Goal: Information Seeking & Learning: Learn about a topic

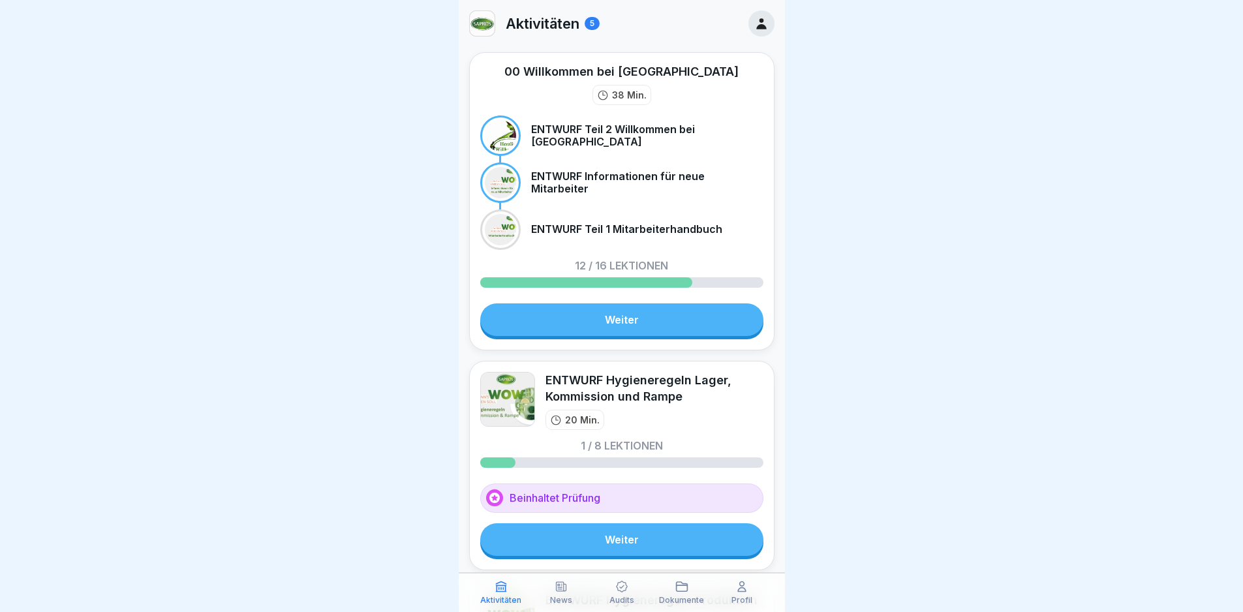
click at [627, 303] on div "00 Willkommen bei Sapros 38 Min. ENTWURF Teil 2 Willkommen bei [GEOGRAPHIC_DATA…" at bounding box center [621, 201] width 305 height 298
click at [604, 320] on link "Weiter" at bounding box center [621, 319] width 283 height 33
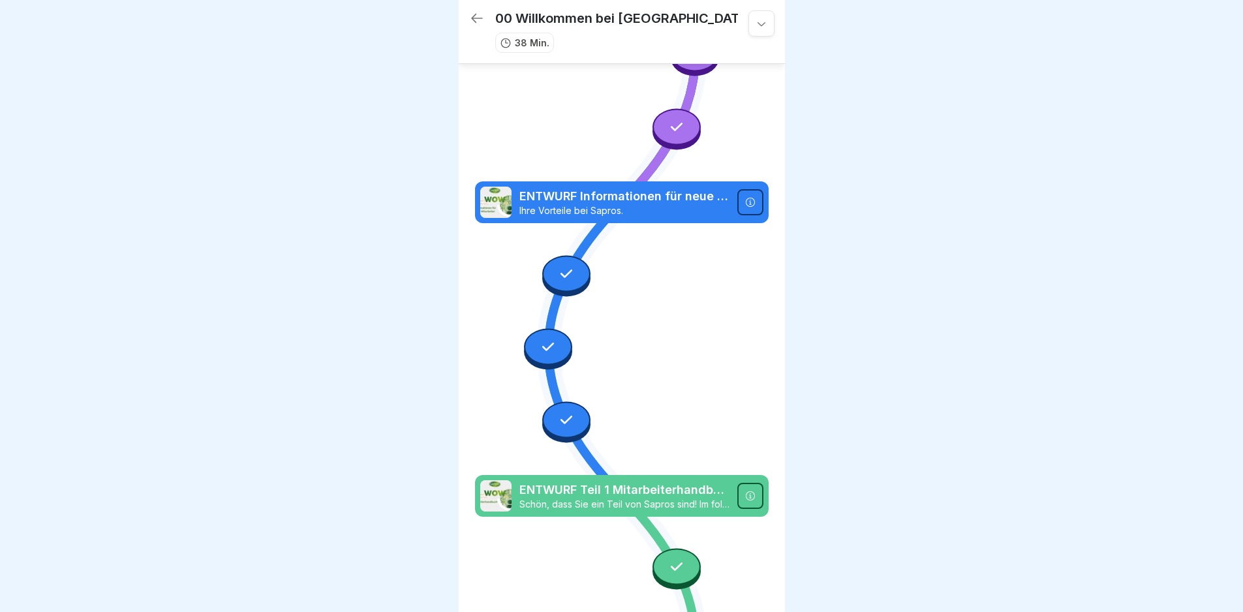
scroll to position [174, 0]
click at [745, 198] on icon at bounding box center [750, 203] width 10 height 10
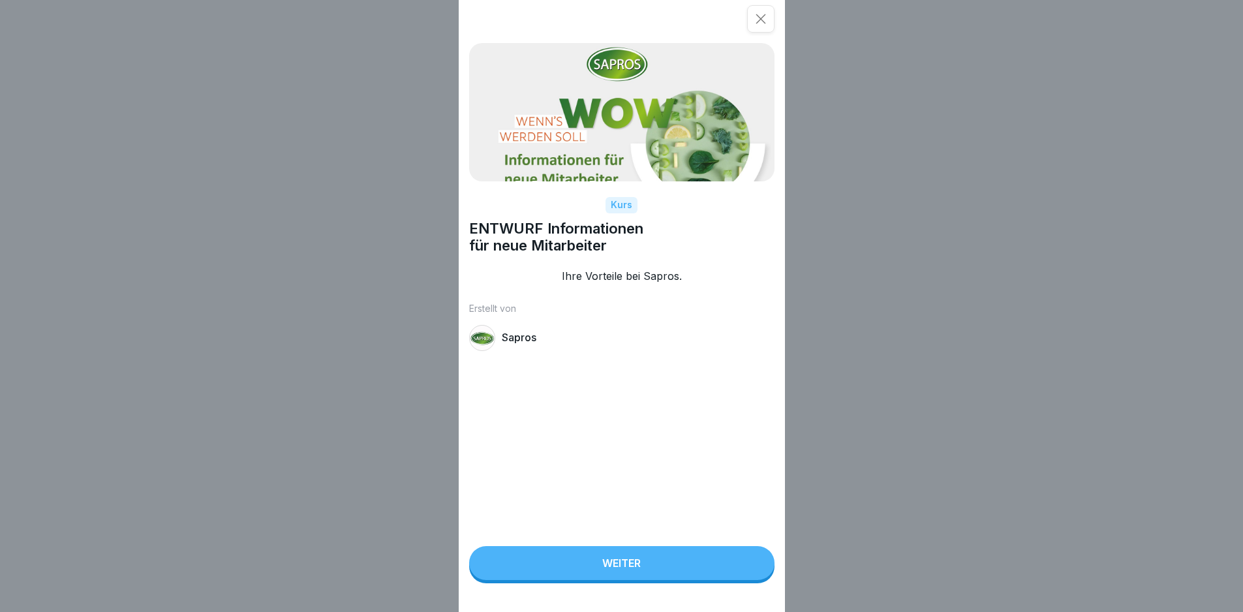
click at [629, 580] on button "Weiter" at bounding box center [621, 563] width 305 height 34
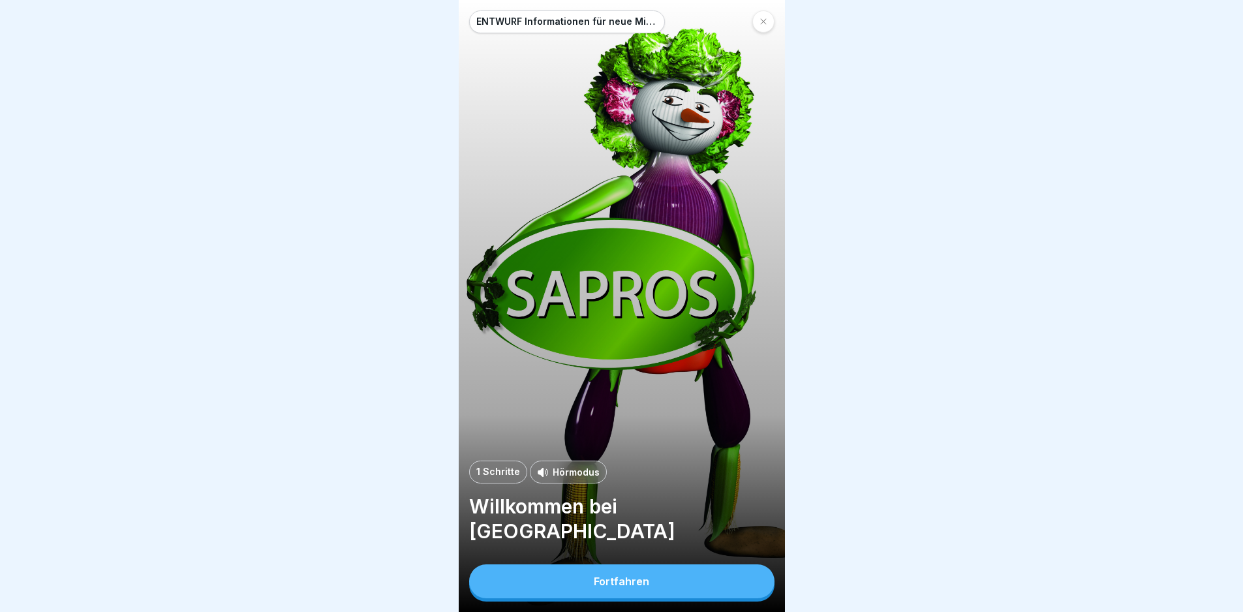
click at [564, 479] on p "Hörmodus" at bounding box center [576, 472] width 47 height 14
click at [613, 581] on button "Fortfahren" at bounding box center [621, 581] width 305 height 34
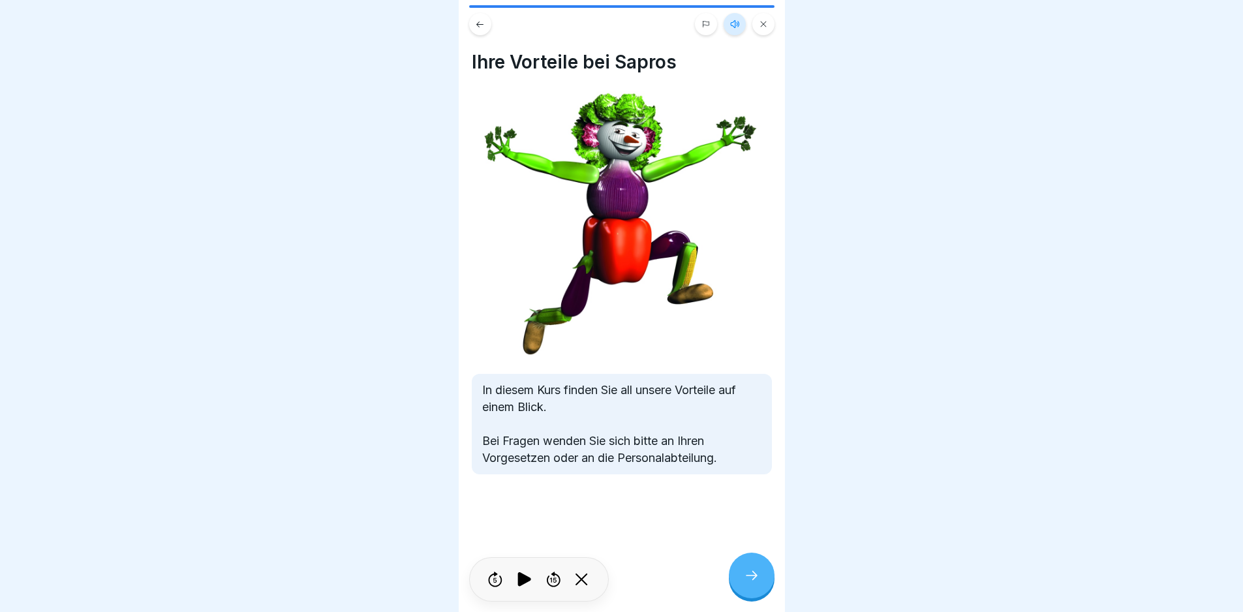
click at [1015, 213] on div at bounding box center [621, 306] width 1243 height 612
click at [517, 590] on icon at bounding box center [524, 579] width 25 height 21
click at [758, 594] on div at bounding box center [752, 576] width 46 height 46
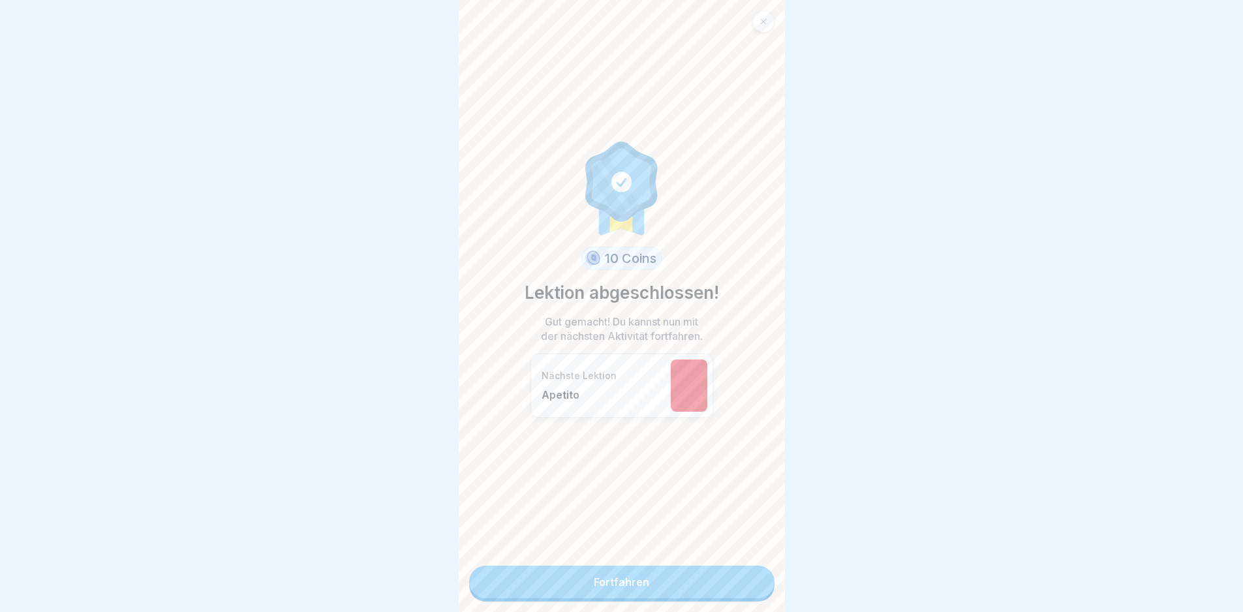
click at [651, 596] on link "Fortfahren" at bounding box center [621, 582] width 305 height 33
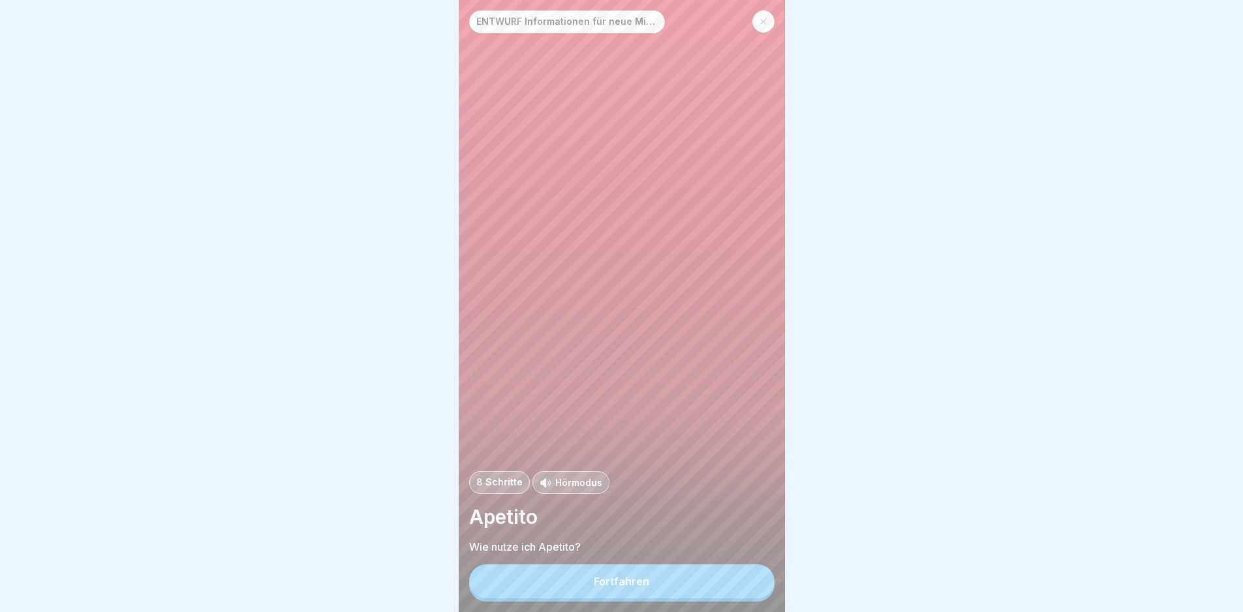
click at [564, 489] on p "Hörmodus" at bounding box center [578, 483] width 47 height 14
click at [611, 587] on div "Fortfahren" at bounding box center [621, 582] width 55 height 12
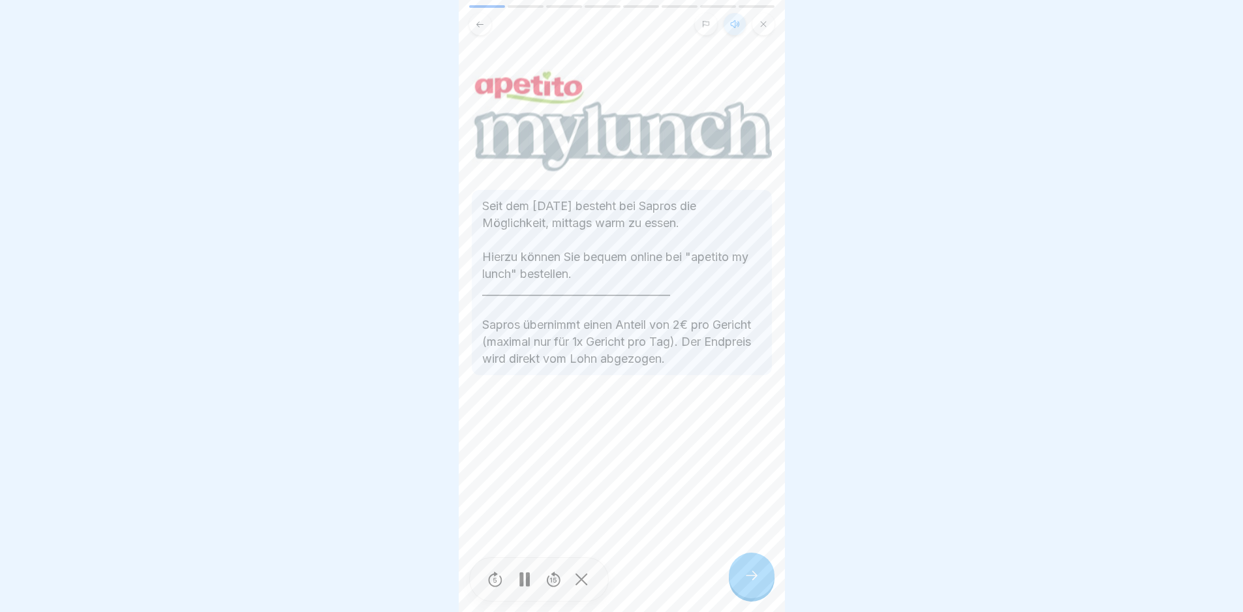
click at [752, 580] on icon at bounding box center [752, 576] width 16 height 16
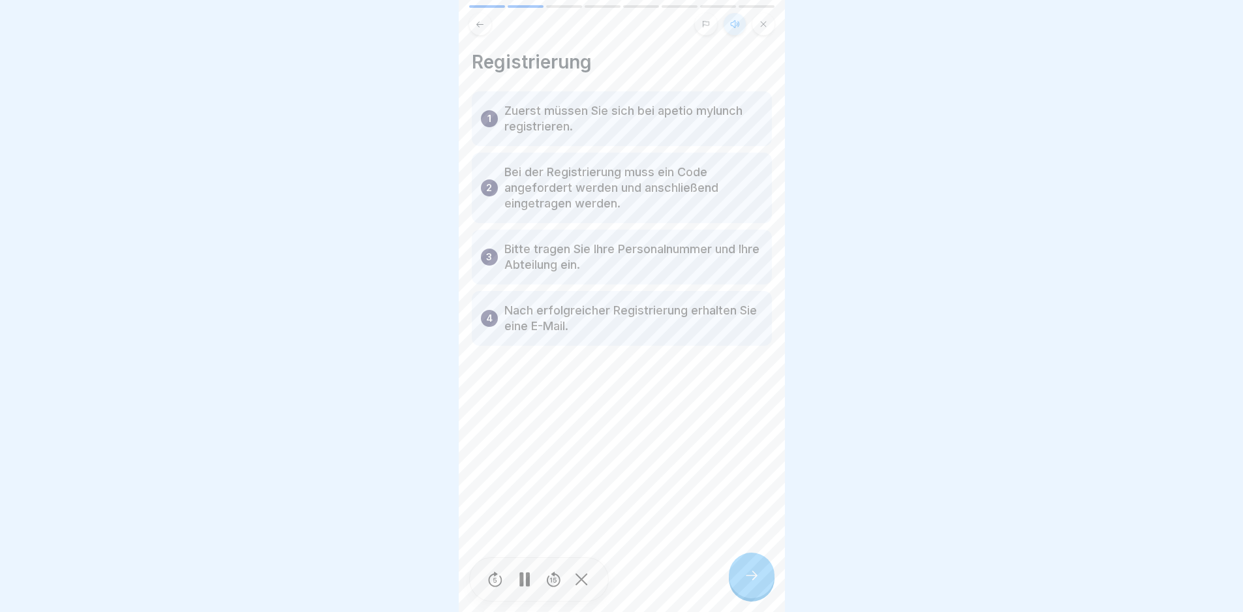
click at [752, 580] on icon at bounding box center [752, 576] width 16 height 16
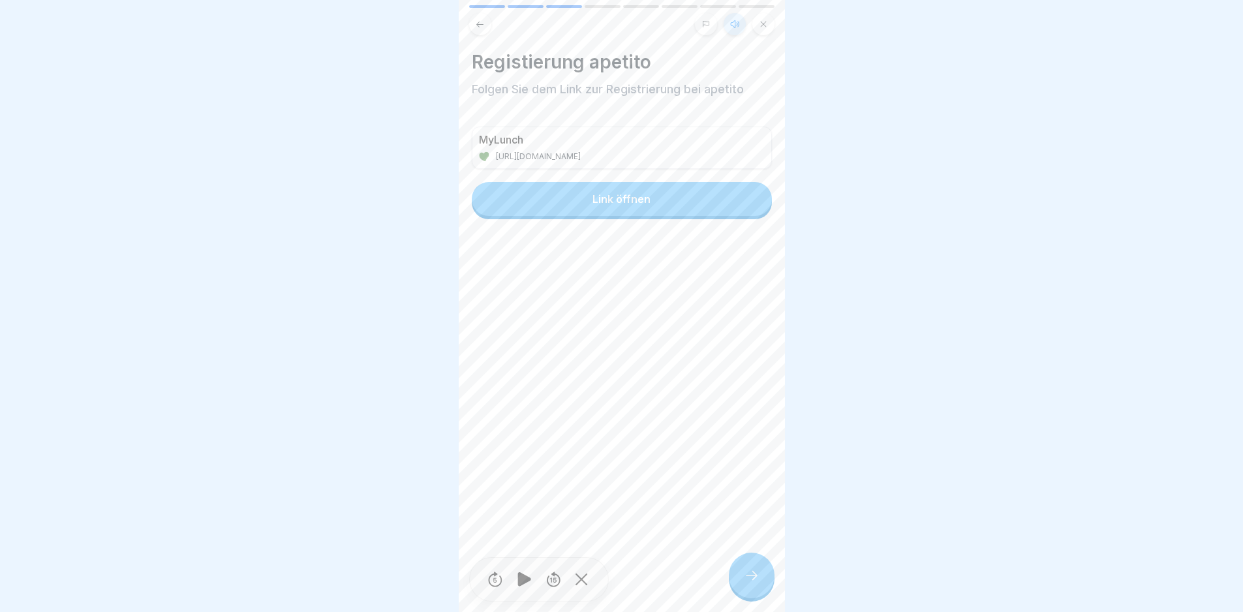
click at [642, 209] on button "Link öffnen" at bounding box center [622, 199] width 300 height 34
click at [753, 583] on icon at bounding box center [752, 576] width 16 height 16
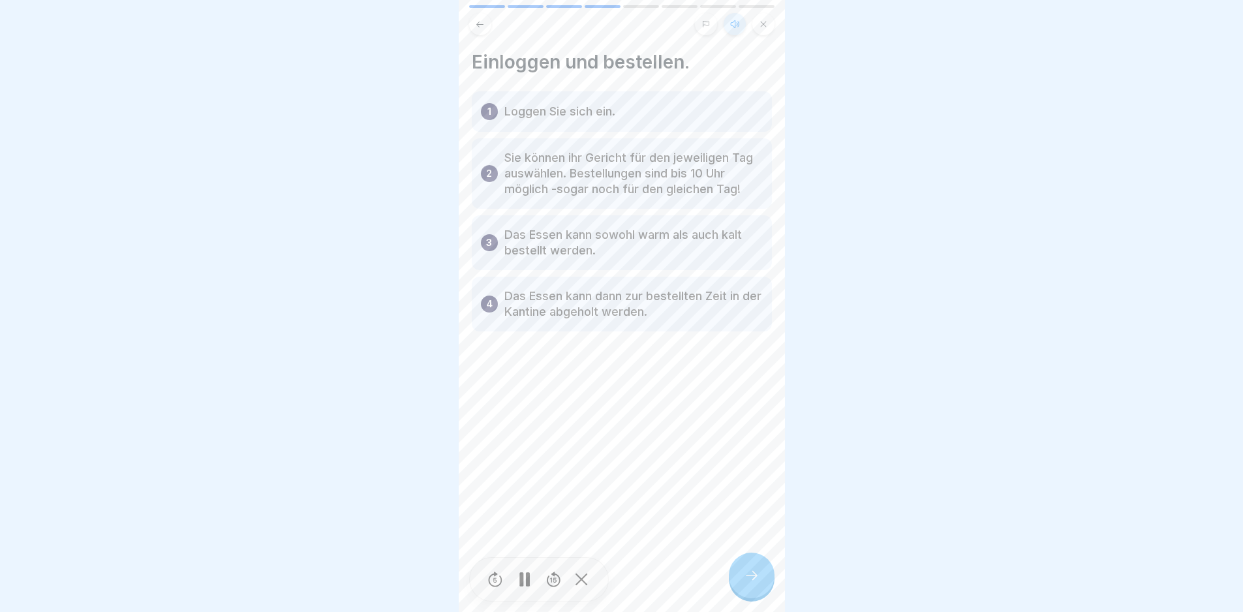
click at [746, 583] on icon at bounding box center [752, 576] width 16 height 16
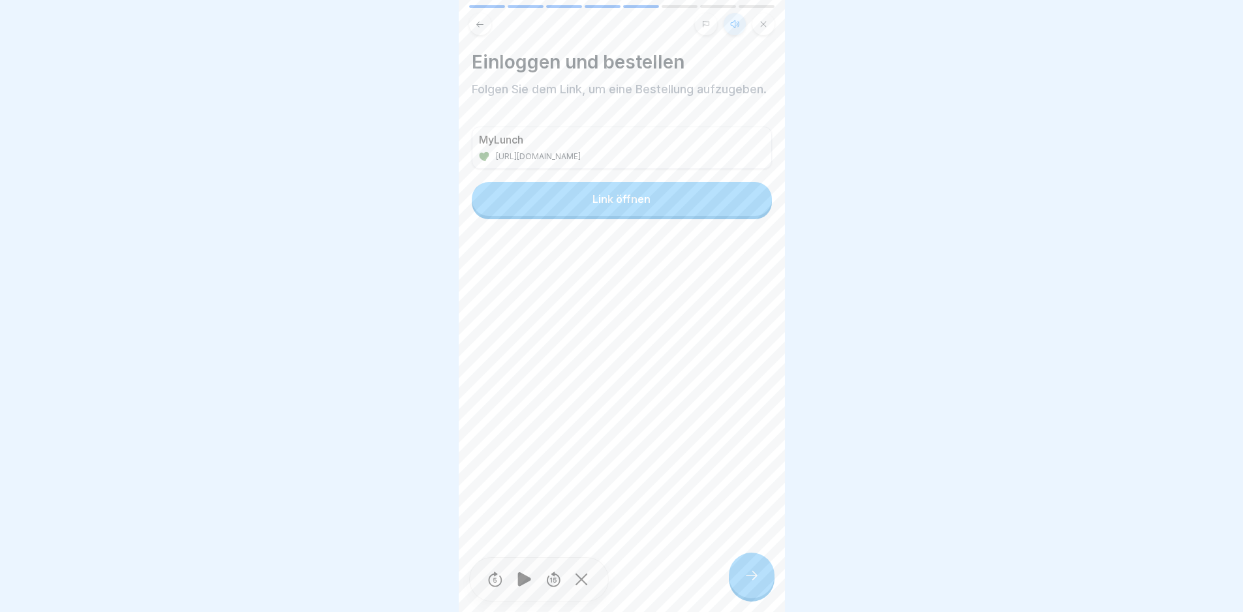
click at [618, 379] on div "Einloggen und bestellen Folgen Sie dem Link, um eine Bestellung aufzugeben. MyL…" at bounding box center [622, 306] width 326 height 612
click at [630, 205] on div "Link öffnen" at bounding box center [622, 199] width 58 height 12
click at [482, 25] on icon at bounding box center [480, 25] width 10 height 10
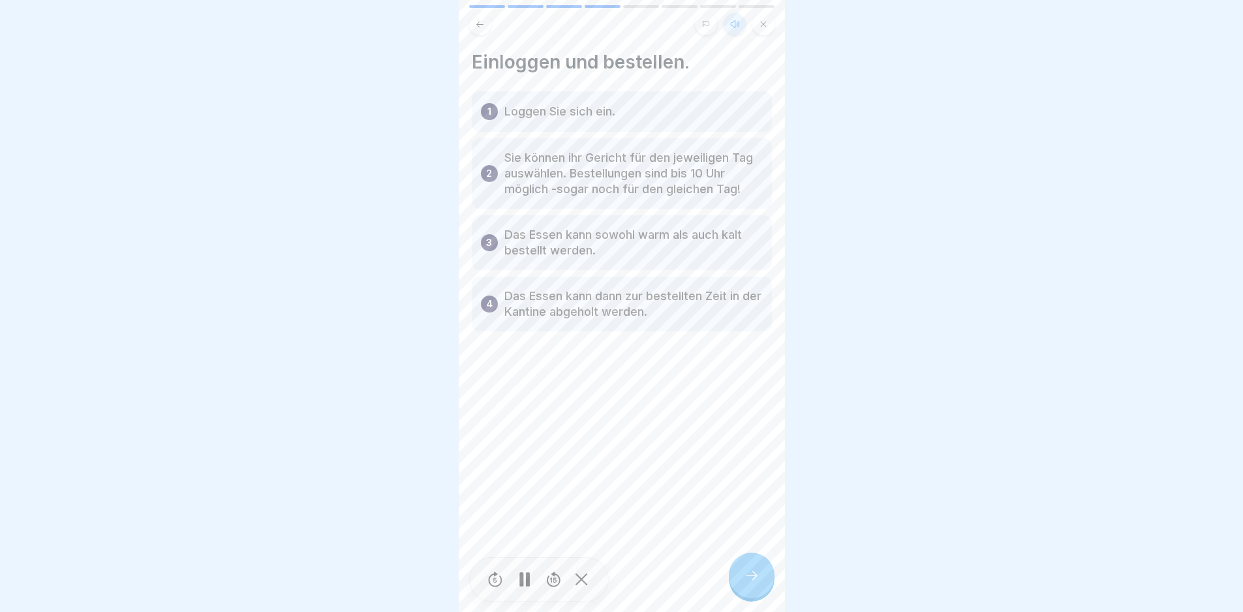
click at [482, 25] on icon at bounding box center [480, 25] width 10 height 10
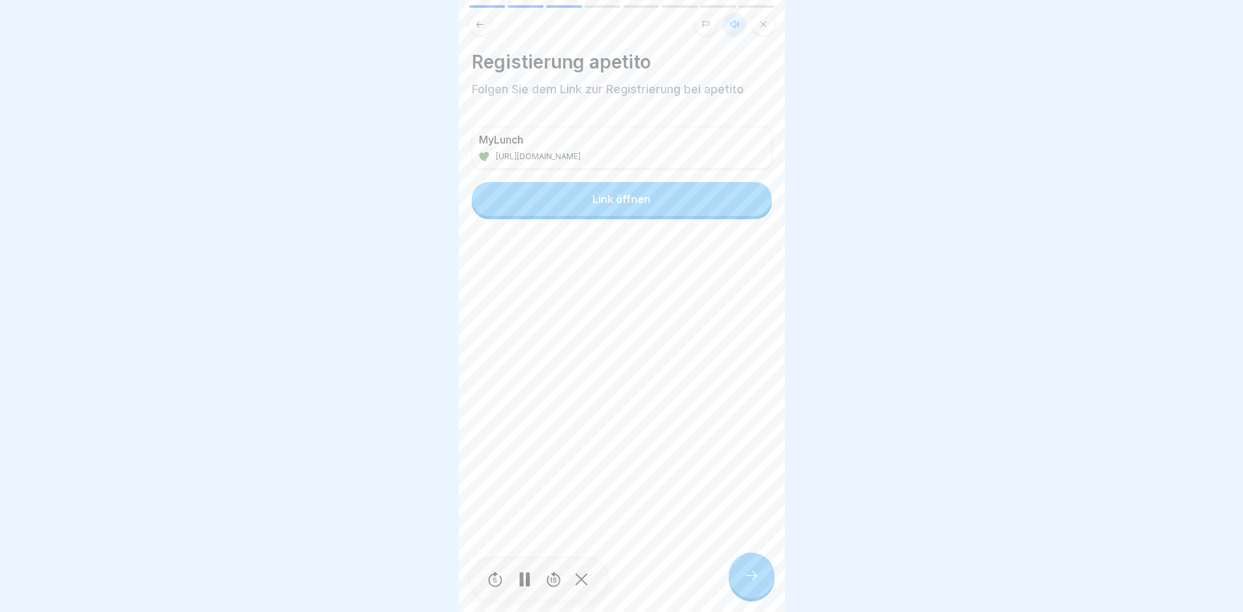
click at [735, 22] on icon at bounding box center [735, 24] width 10 height 10
click at [634, 190] on button "Link öffnen" at bounding box center [622, 199] width 300 height 34
click at [762, 27] on icon at bounding box center [764, 24] width 8 height 8
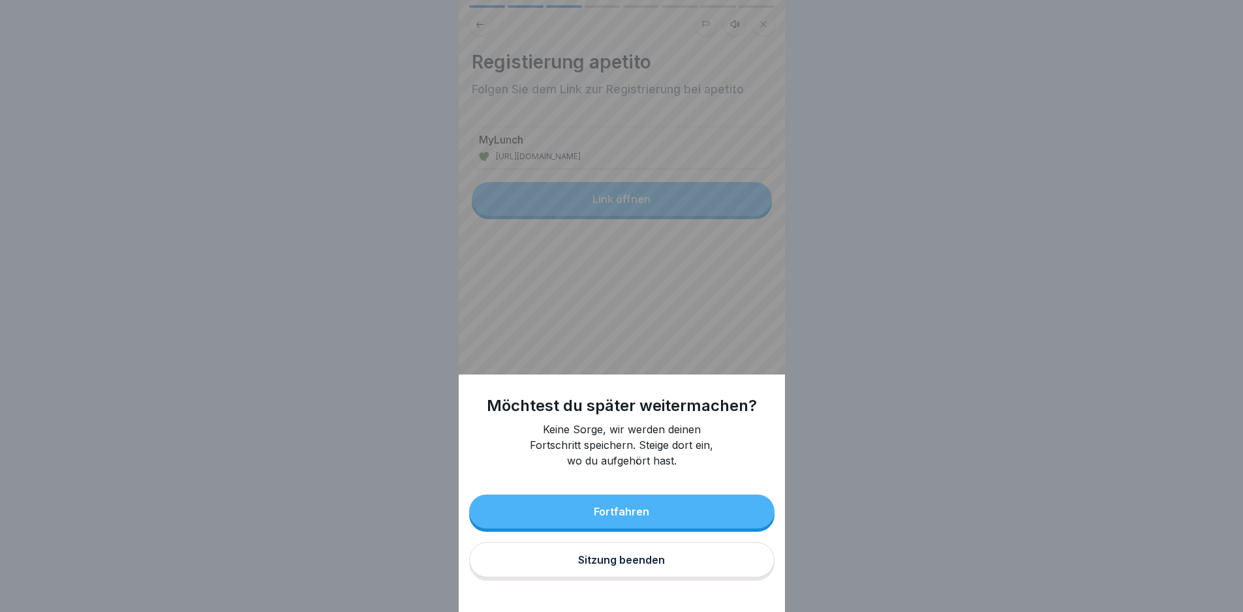
click at [617, 566] on div "Sitzung beenden" at bounding box center [621, 560] width 87 height 12
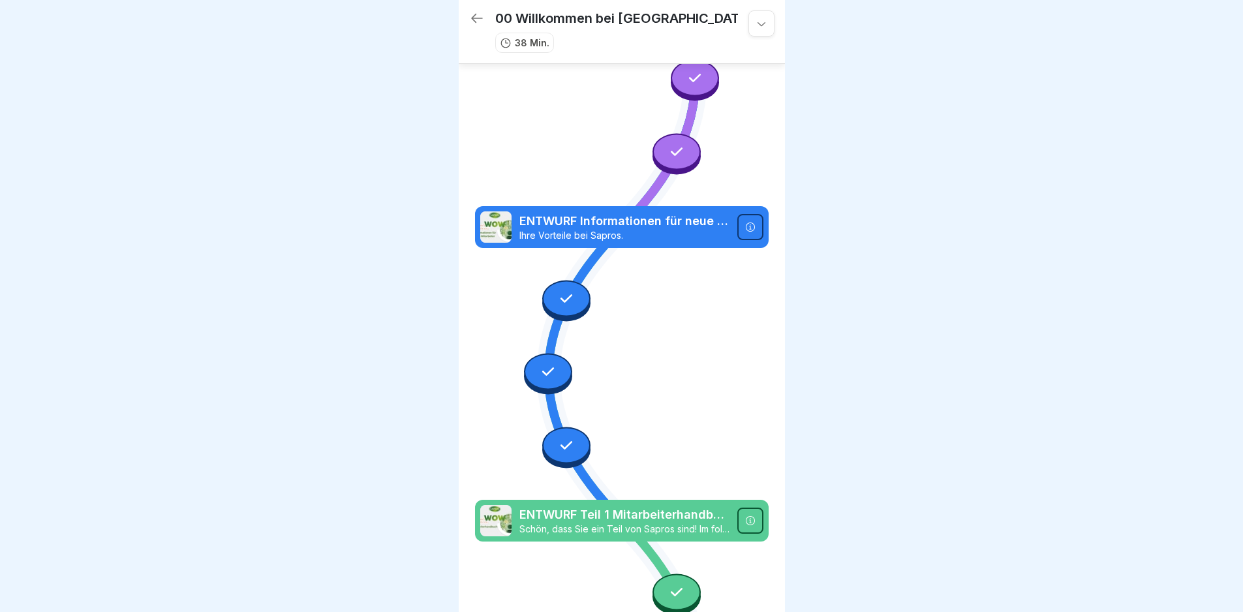
scroll to position [151, 0]
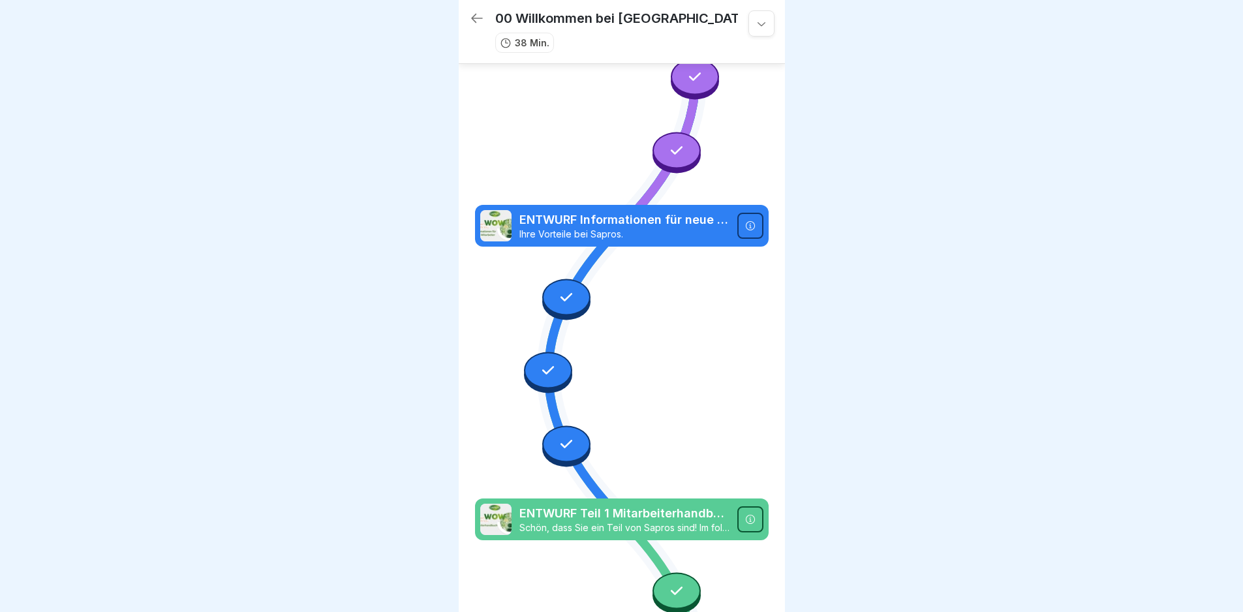
click at [745, 221] on icon at bounding box center [749, 225] width 9 height 9
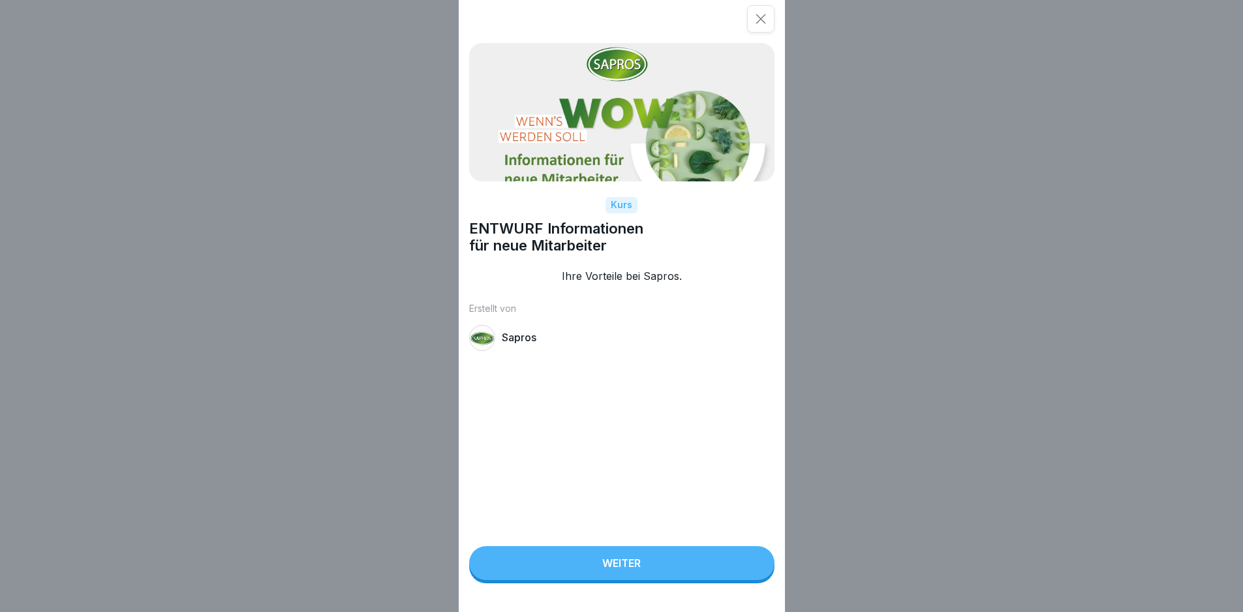
click at [571, 568] on button "Weiter" at bounding box center [621, 563] width 305 height 34
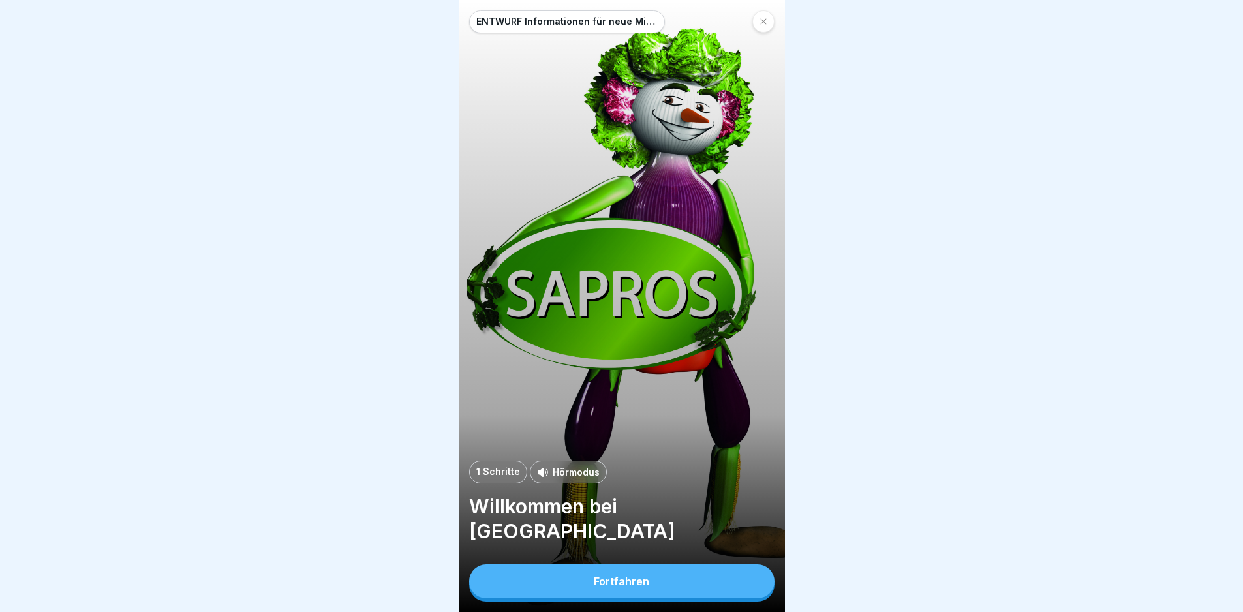
click at [611, 598] on button "Fortfahren" at bounding box center [621, 581] width 305 height 34
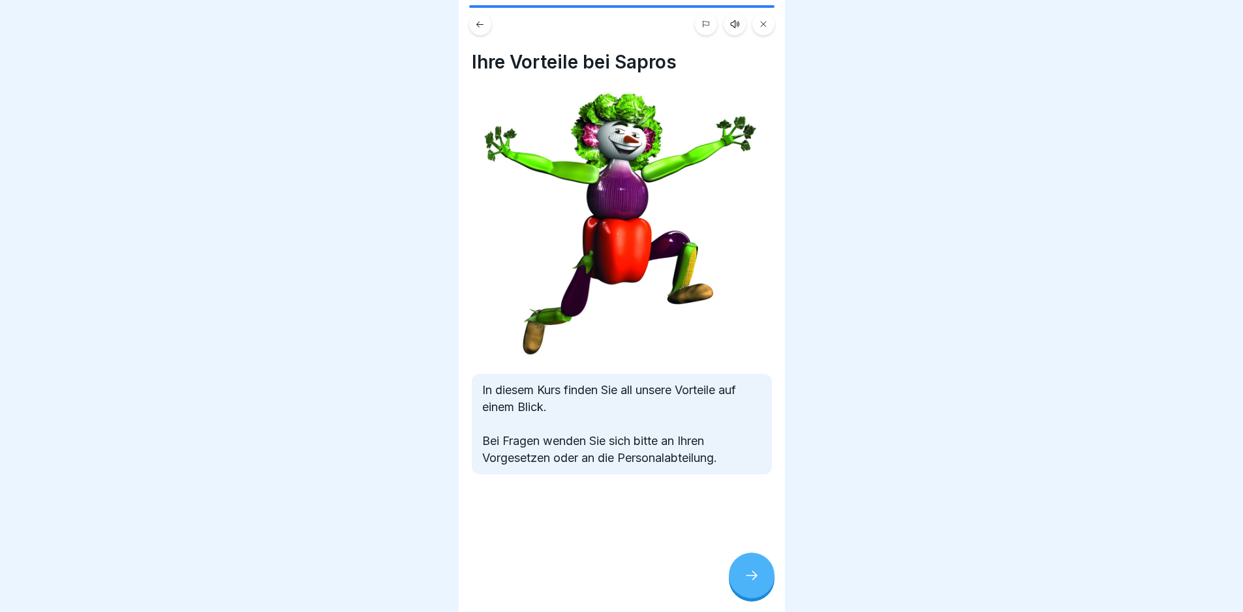
click at [747, 583] on icon at bounding box center [752, 576] width 16 height 16
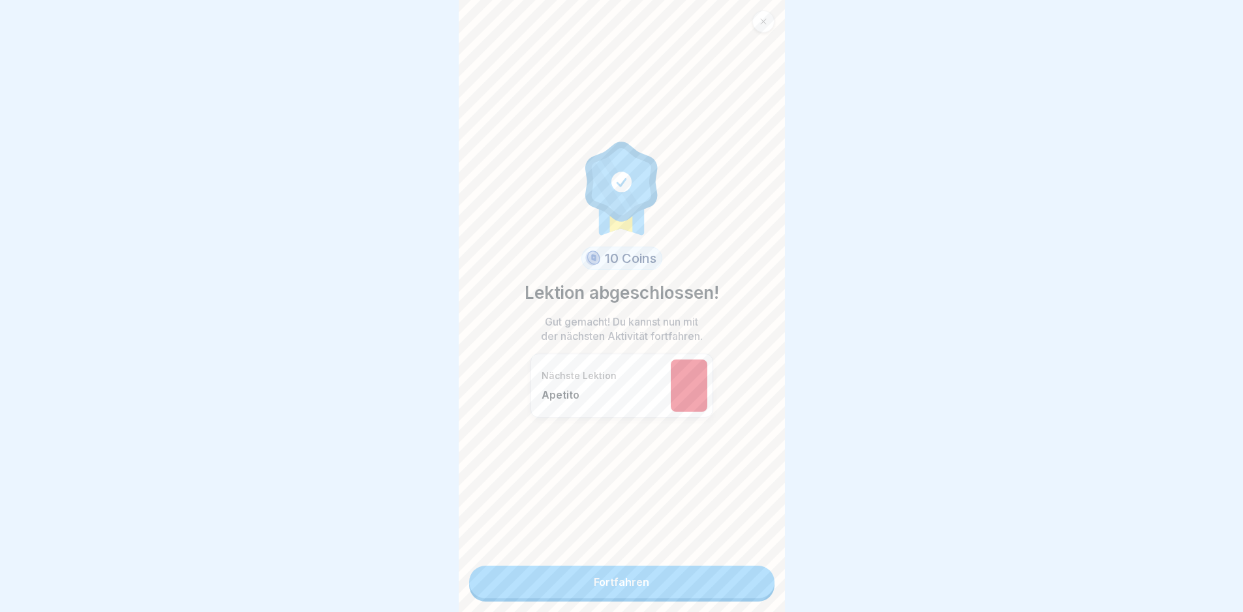
click at [672, 576] on link "Fortfahren" at bounding box center [621, 582] width 305 height 33
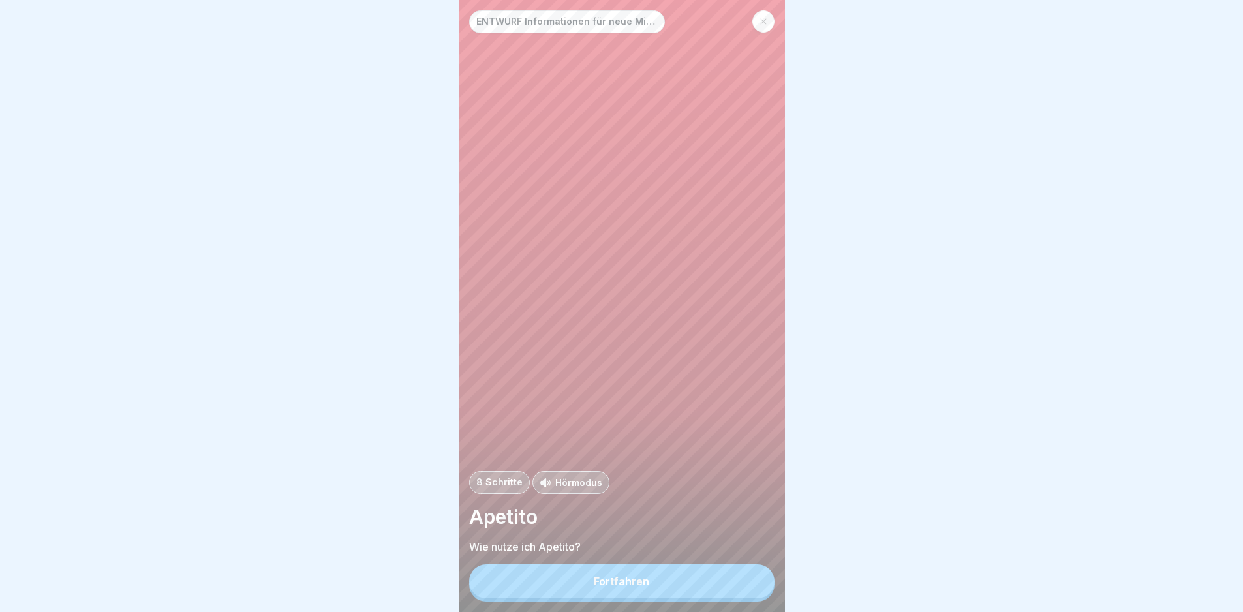
click at [651, 598] on button "Fortfahren" at bounding box center [621, 581] width 305 height 34
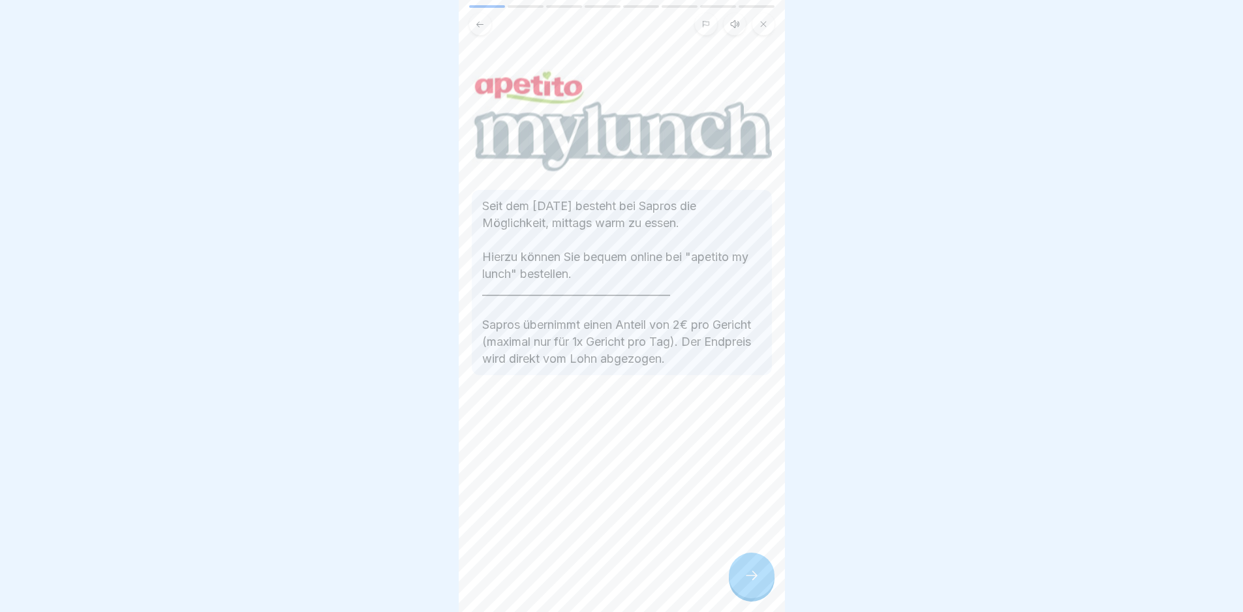
click at [751, 583] on icon at bounding box center [752, 576] width 16 height 16
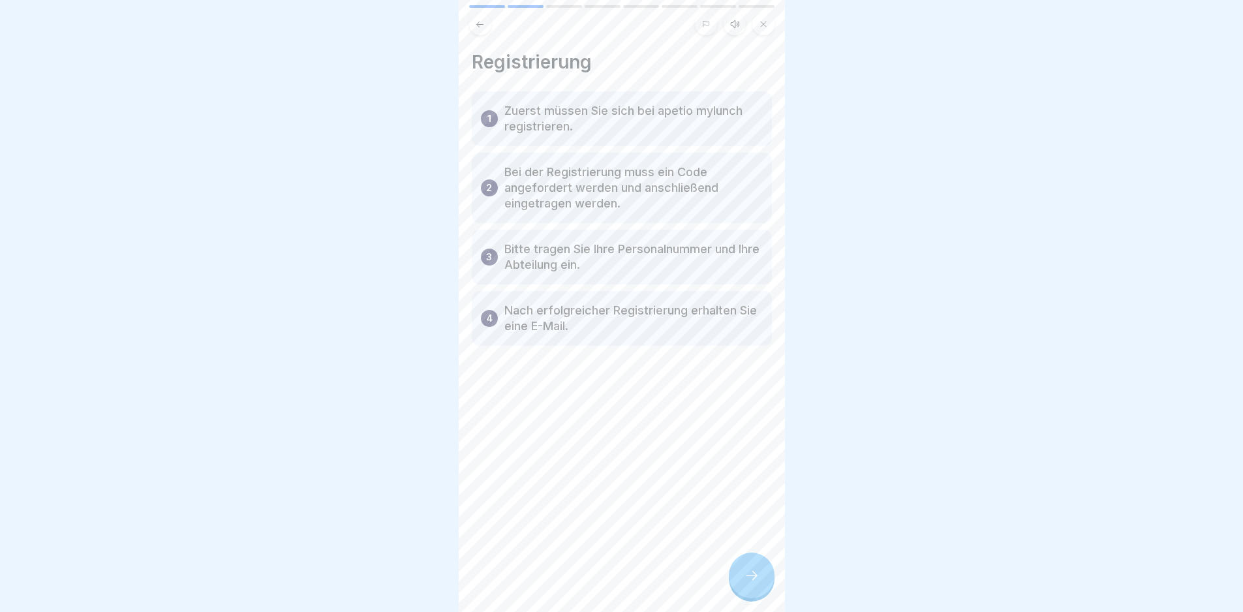
click at [751, 583] on icon at bounding box center [752, 576] width 16 height 16
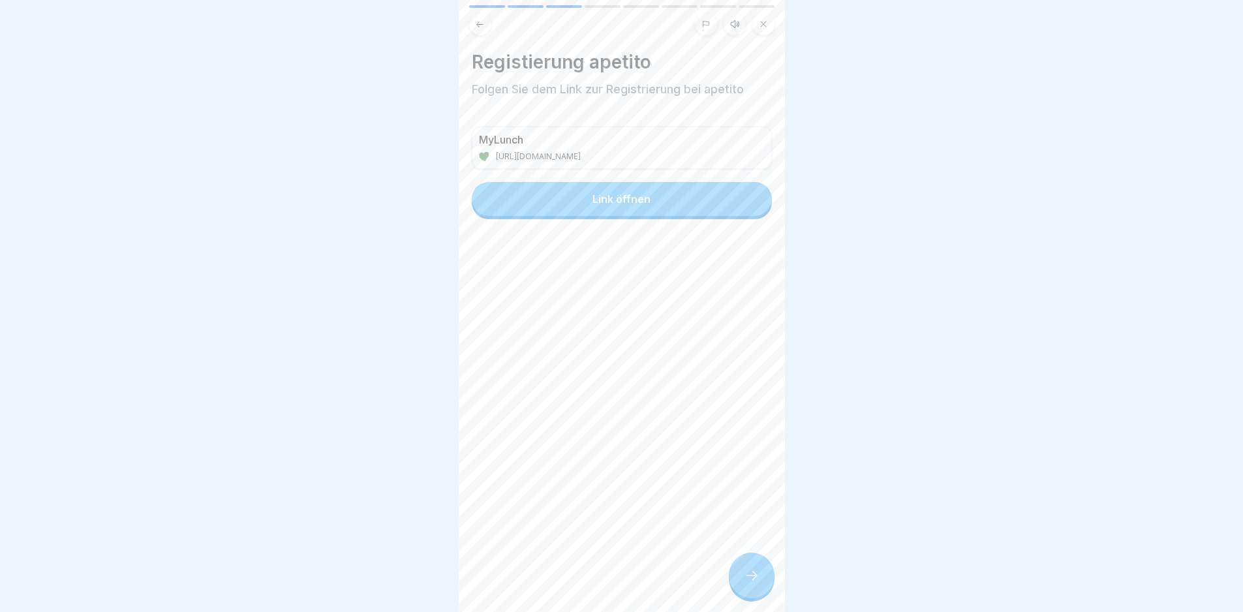
click at [614, 198] on div "Link öffnen" at bounding box center [622, 199] width 58 height 12
click at [767, 24] on icon at bounding box center [764, 24] width 8 height 8
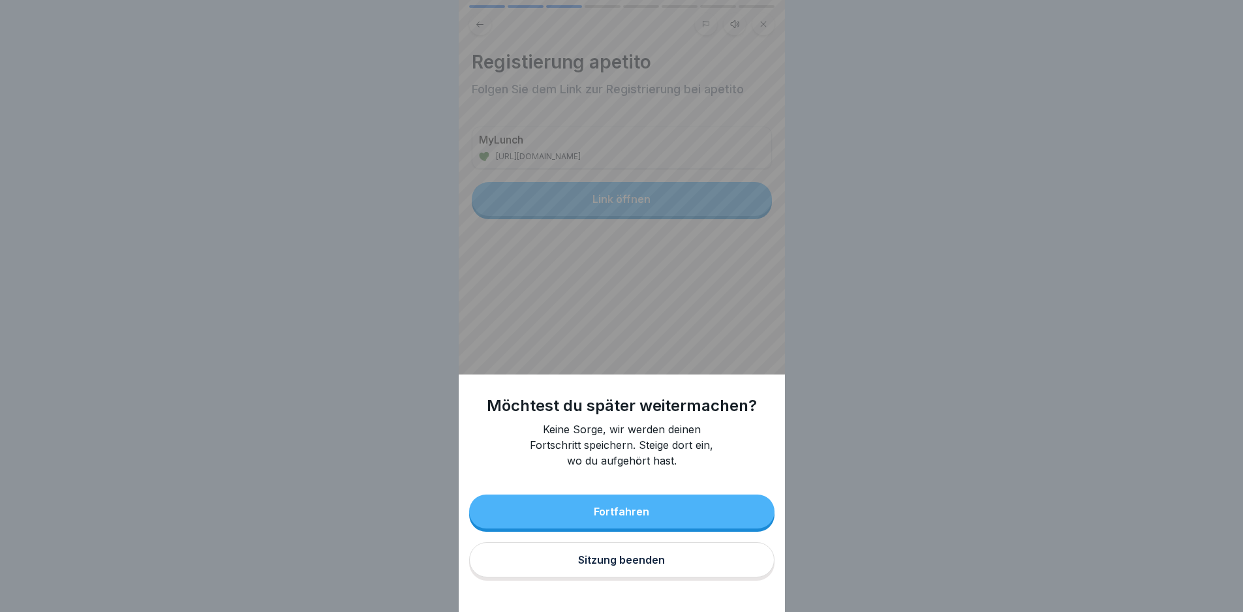
click at [647, 563] on button "Sitzung beenden" at bounding box center [621, 559] width 305 height 35
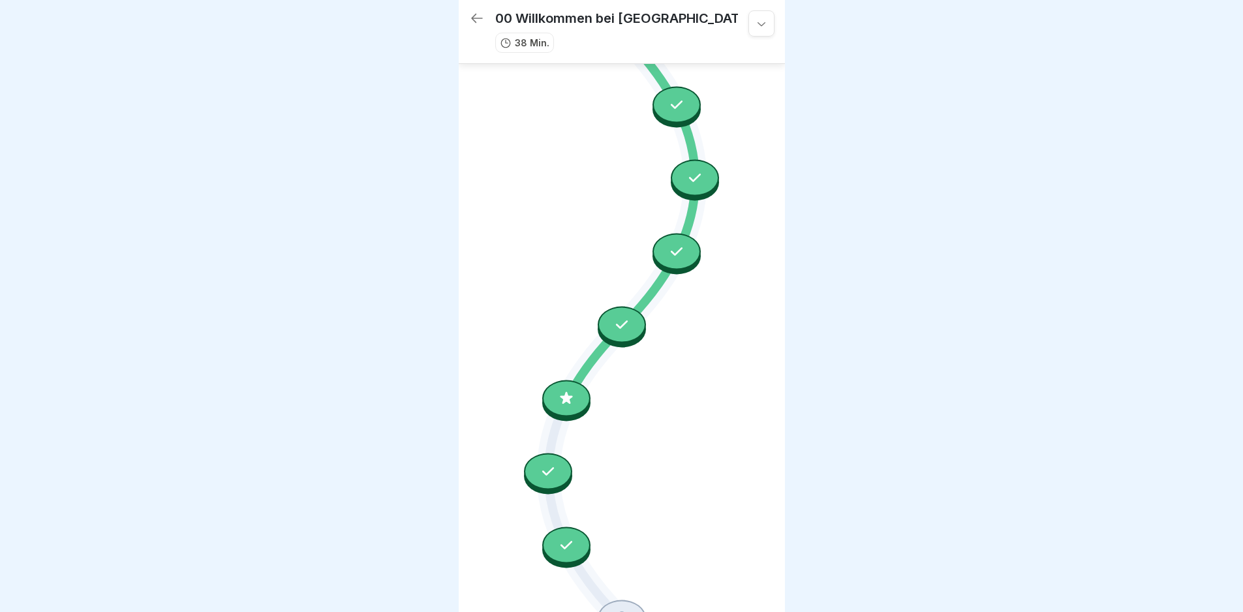
scroll to position [698, 0]
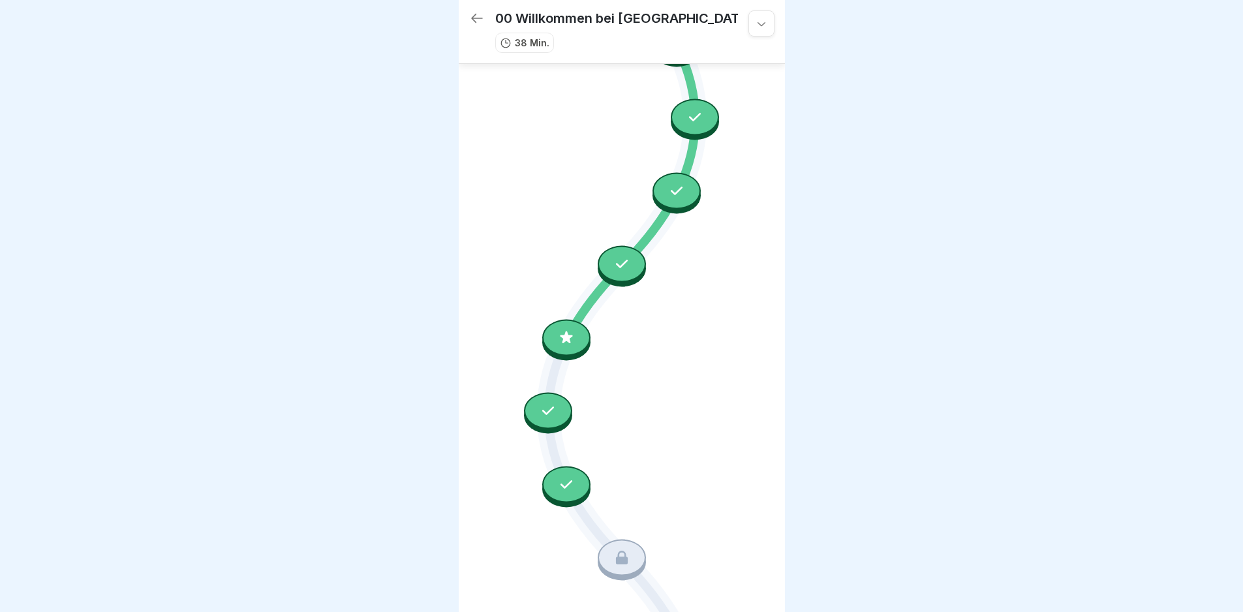
click at [478, 10] on icon at bounding box center [477, 18] width 16 height 16
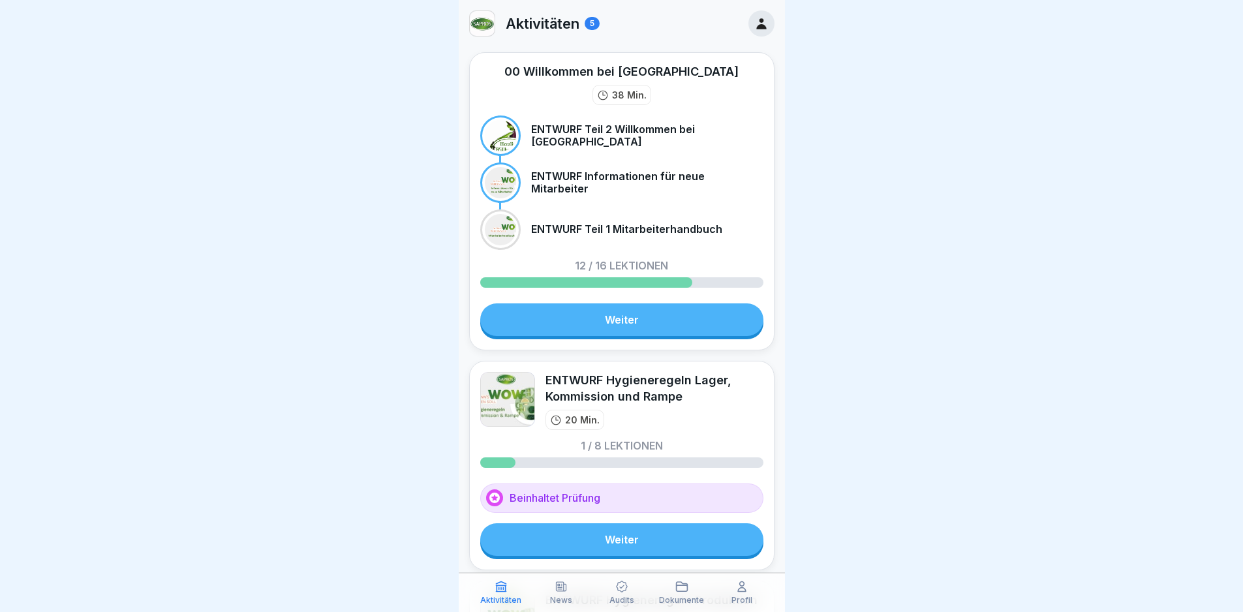
click at [737, 591] on icon at bounding box center [741, 586] width 13 height 13
click at [756, 25] on icon at bounding box center [761, 23] width 10 height 11
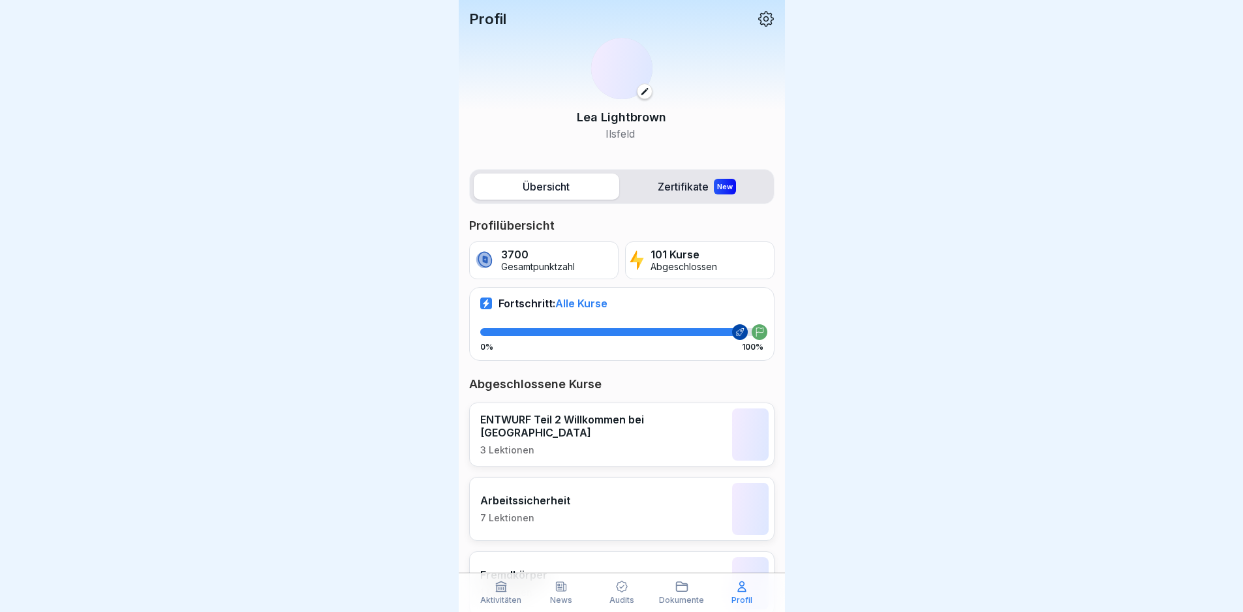
click at [743, 594] on div "Profil" at bounding box center [742, 592] width 54 height 25
click at [758, 28] on div "Lea Lightbrown Ilsfeld" at bounding box center [621, 89] width 305 height 125
click at [759, 18] on icon at bounding box center [766, 18] width 17 height 17
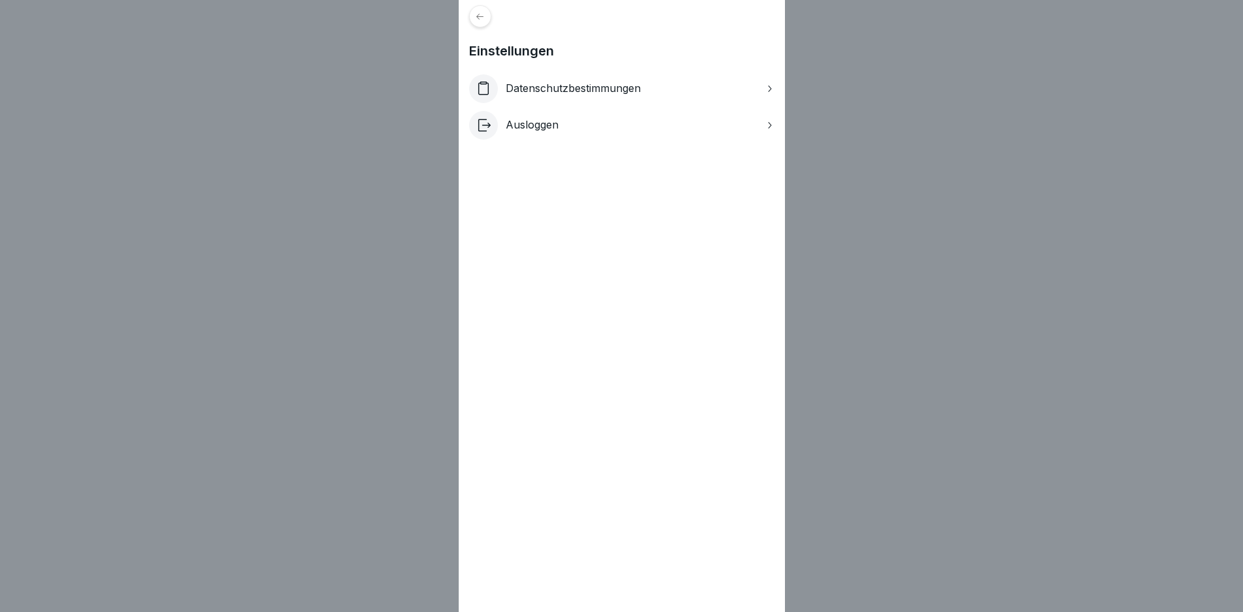
click at [609, 124] on div "Ausloggen" at bounding box center [621, 125] width 305 height 29
